Goal: Navigation & Orientation: Find specific page/section

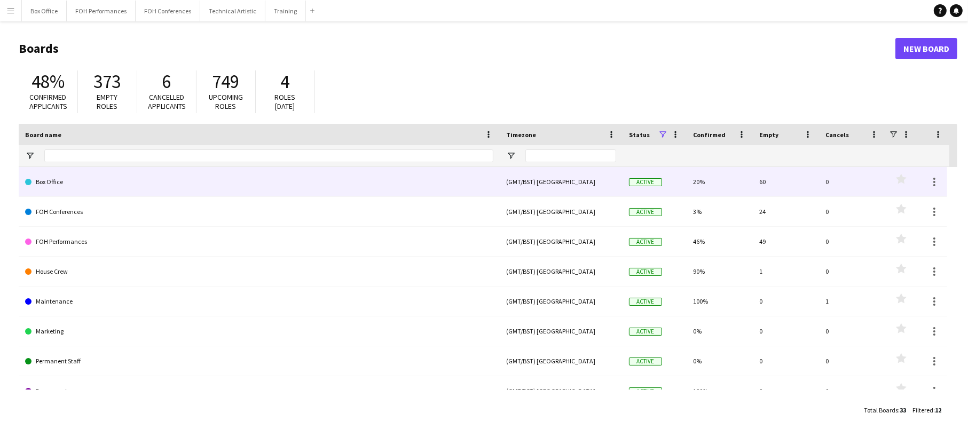
click at [290, 186] on link "Box Office" at bounding box center [259, 182] width 468 height 30
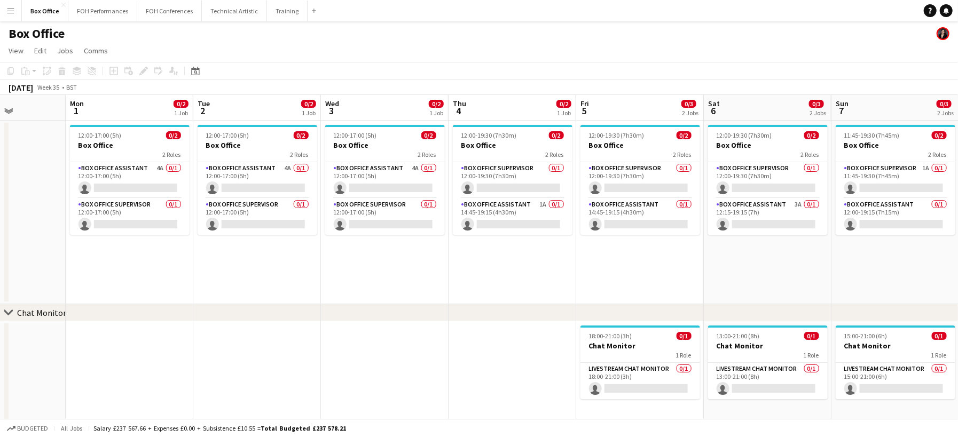
scroll to position [0, 445]
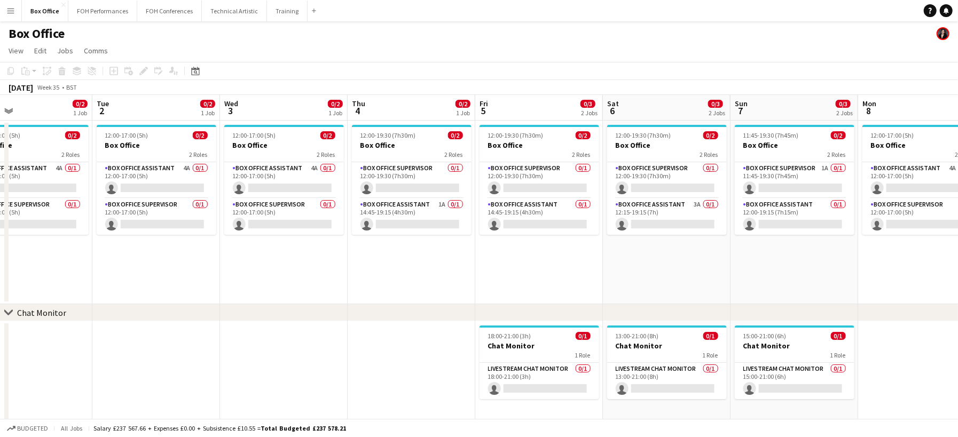
scroll to position [0, 316]
